Goal: Transaction & Acquisition: Purchase product/service

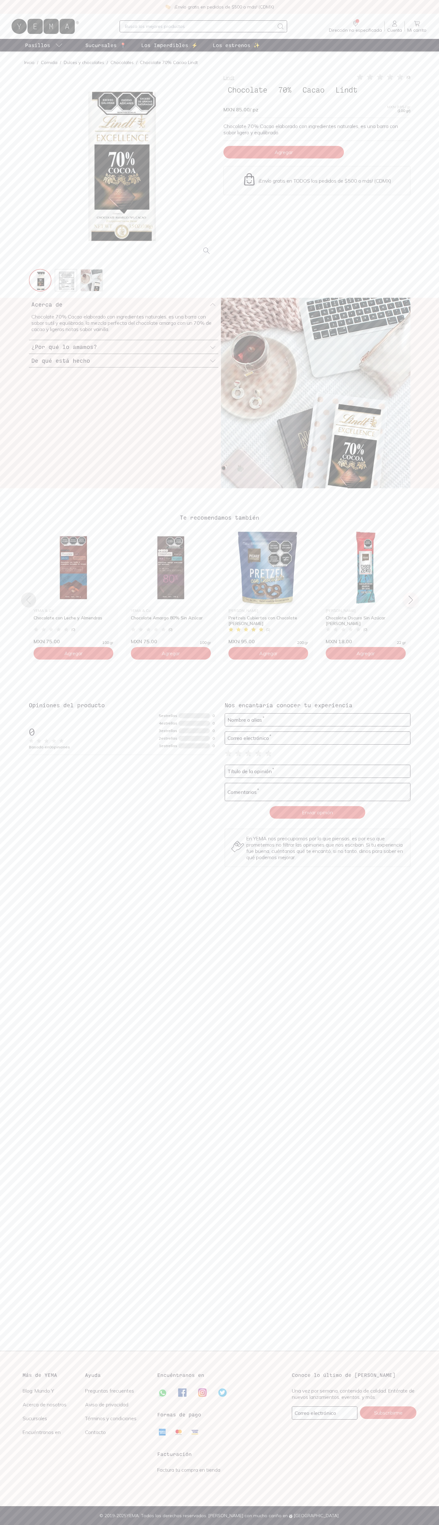
click at [284, 152] on span "Agregar" at bounding box center [284, 152] width 18 height 6
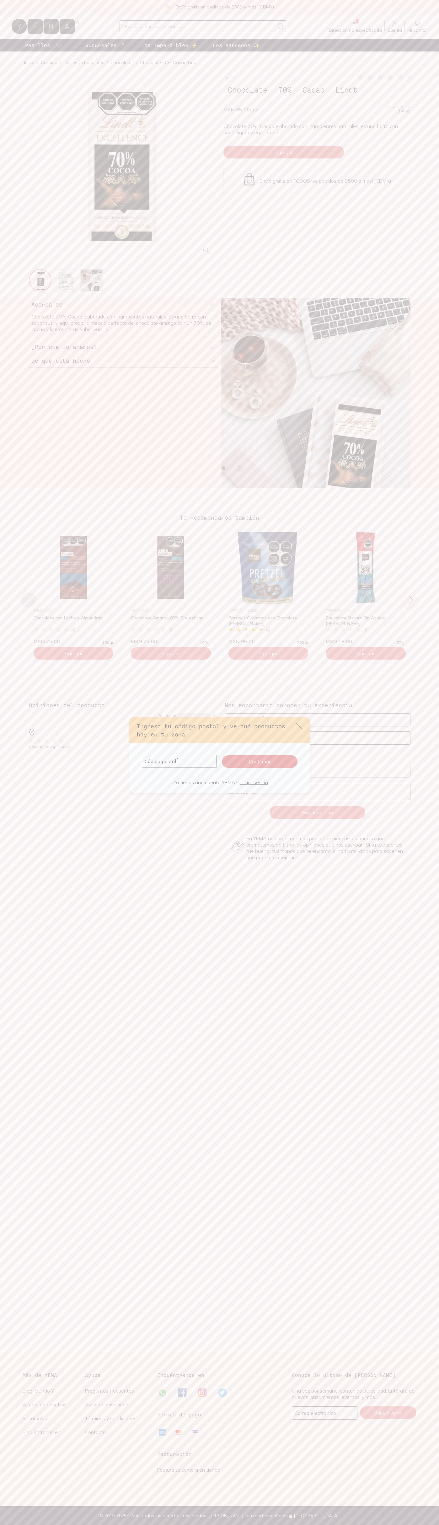
click at [299, 726] on icon "default" at bounding box center [299, 726] width 6 height 6
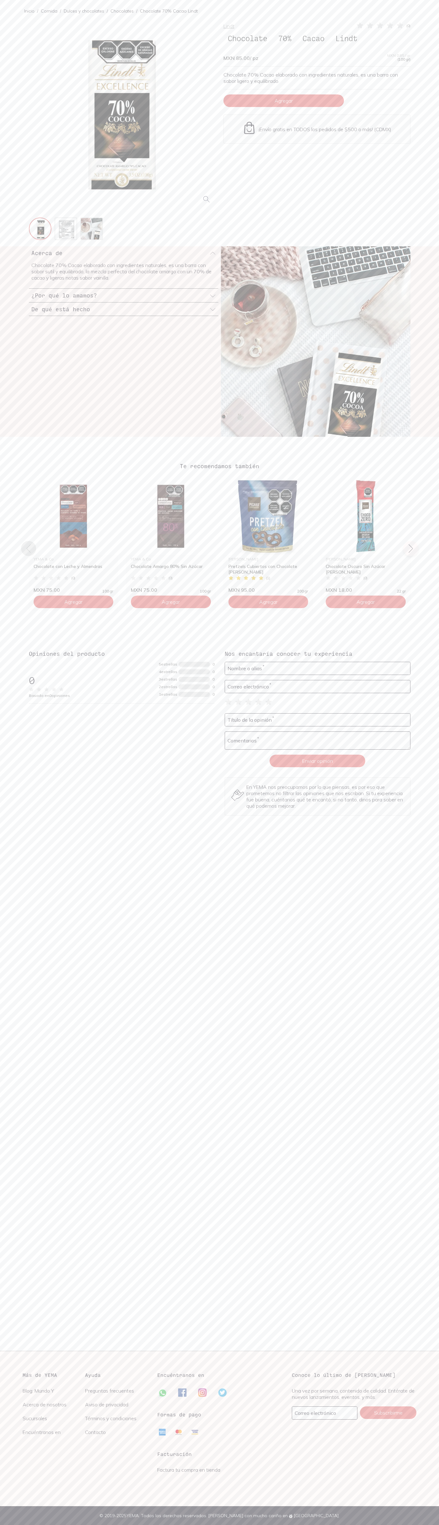
click at [354, 24] on div "Lindt ( 0 )" at bounding box center [316, 26] width 187 height 8
click at [409, 508] on img at bounding box center [366, 516] width 90 height 77
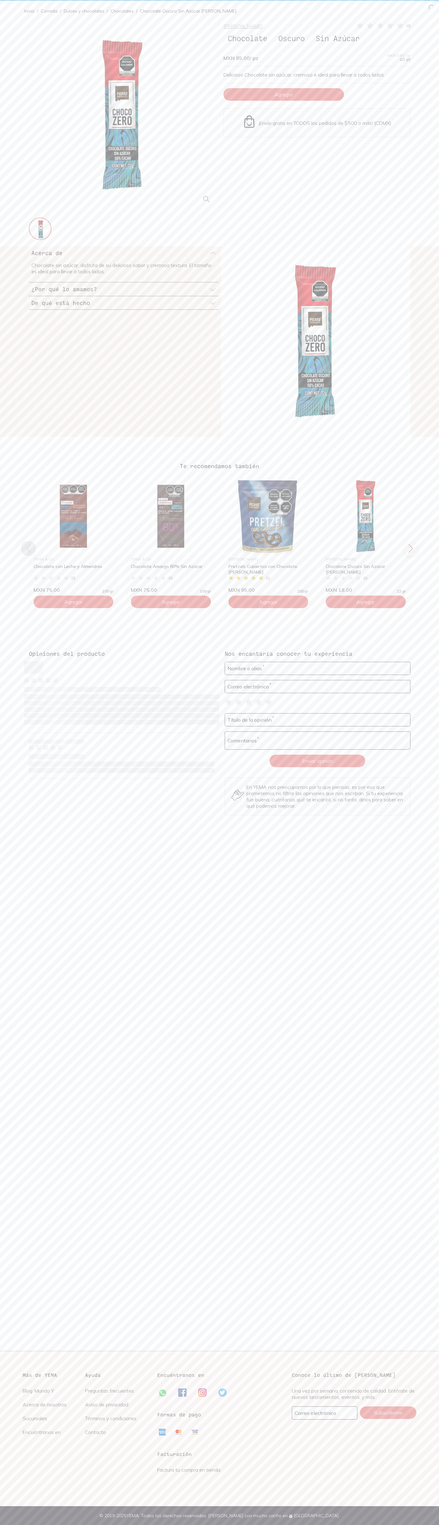
click at [1, 1525] on html "Inicio / Comida / Dulces y chocolates / Chocolates / Chocolate Oscuro Sin Azúca…" at bounding box center [219, 762] width 439 height 1525
click at [3, 570] on section "Te recomendamos también YEMA & Co Chocolate con Leche y Almendras ( 0 ) MXN 75.…" at bounding box center [219, 537] width 439 height 200
click at [249, 122] on img at bounding box center [249, 121] width 13 height 13
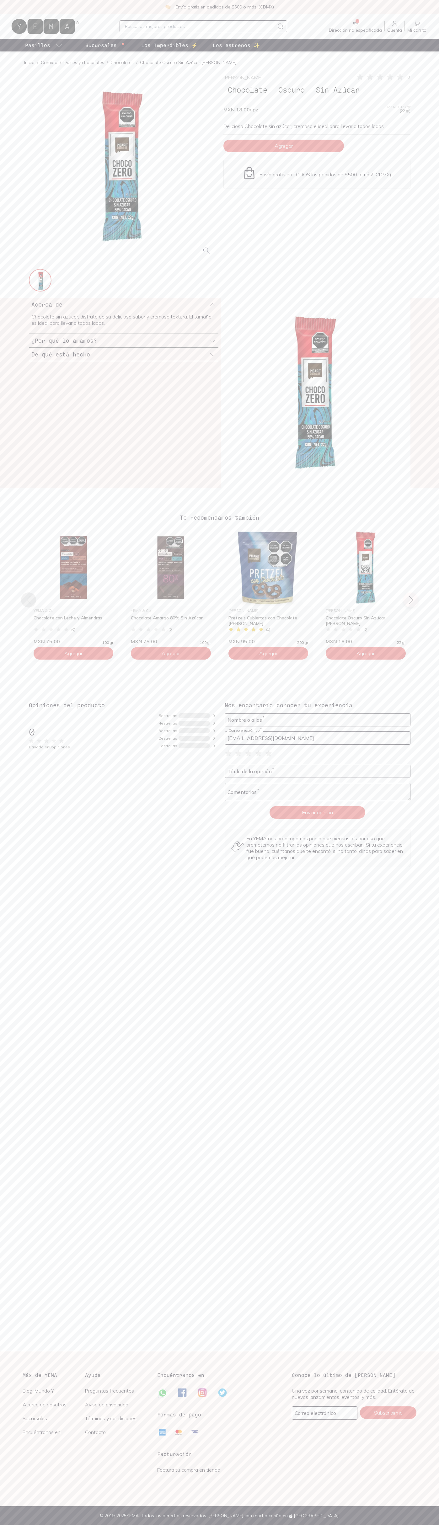
type input "[EMAIL_ADDRESS][DOMAIN_NAME]"
click at [169, 7] on img at bounding box center [168, 7] width 6 height 6
click at [434, 144] on div "Picard ( 0 ) Chocolate Oscuro Sin Azúcar MXN 18.00 / pz MXN 0.82 / gr (22 gr) D…" at bounding box center [219, 476] width 439 height 806
click at [52, 1525] on html "¡Envío gratis en pedidos de $500 o más! (CDMX) Dirección no especificada Sin CP…" at bounding box center [219, 762] width 439 height 1525
click at [29, 28] on icon at bounding box center [43, 26] width 63 height 15
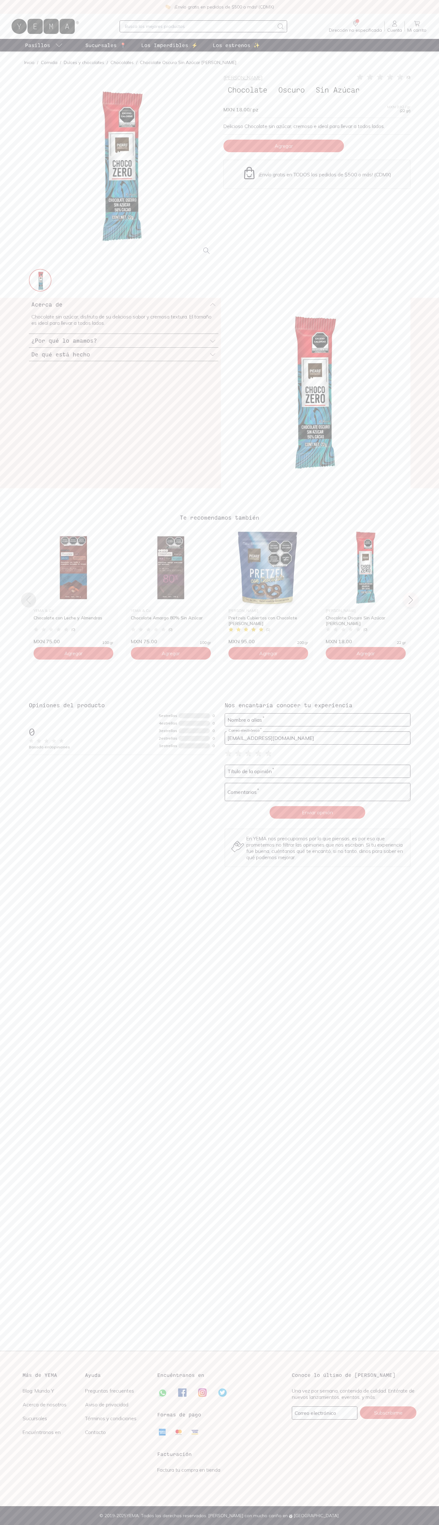
type input "[EMAIL_ADDRESS][DOMAIN_NAME]"
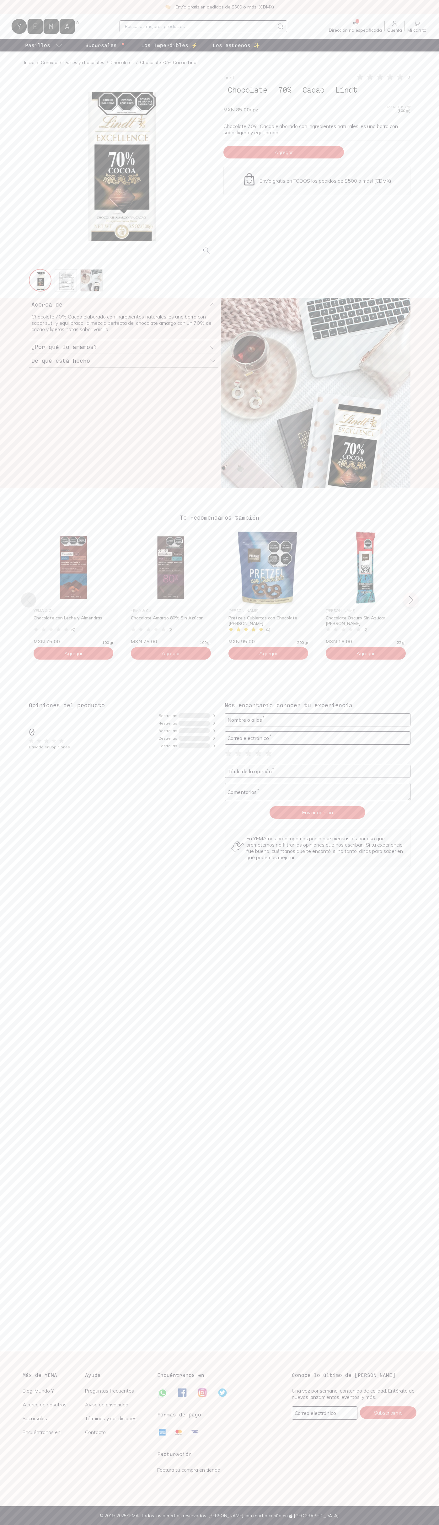
click at [400, 77] on icon at bounding box center [400, 77] width 6 height 6
